Goal: Consume media (video, audio)

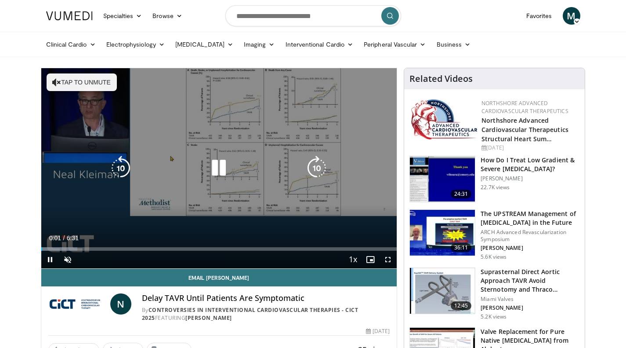
click at [224, 167] on icon "Video Player" at bounding box center [219, 168] width 25 height 25
